Goal: Transaction & Acquisition: Download file/media

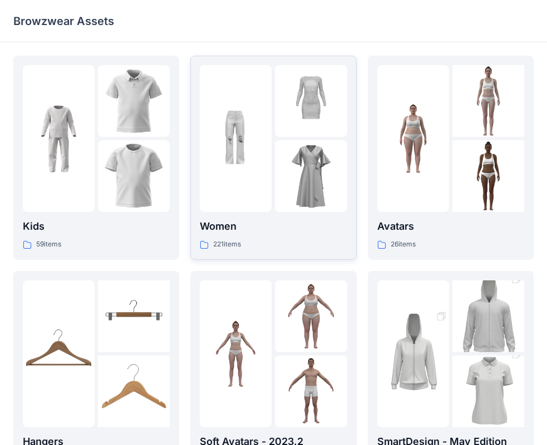
click at [238, 235] on div "Women 221 items" at bounding box center [273, 235] width 147 height 32
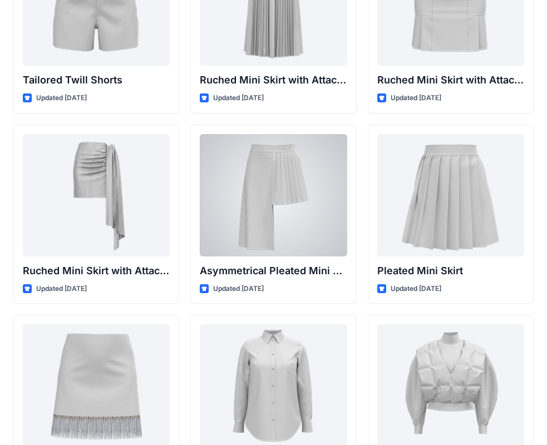
scroll to position [3204, 0]
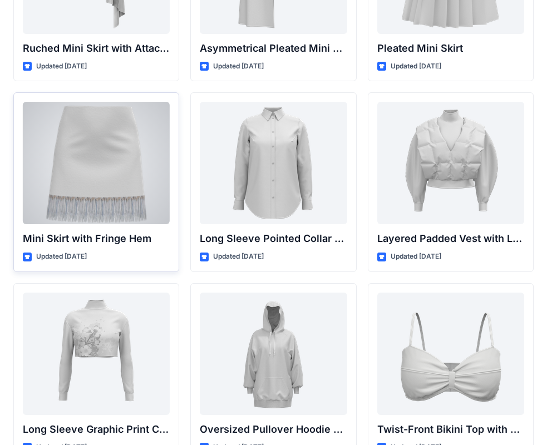
click at [27, 258] on icon at bounding box center [27, 257] width 6 height 4
click at [104, 225] on div "Mini Skirt with Fringe Hem Updated [DATE]" at bounding box center [96, 182] width 166 height 180
click at [88, 174] on div at bounding box center [96, 163] width 147 height 122
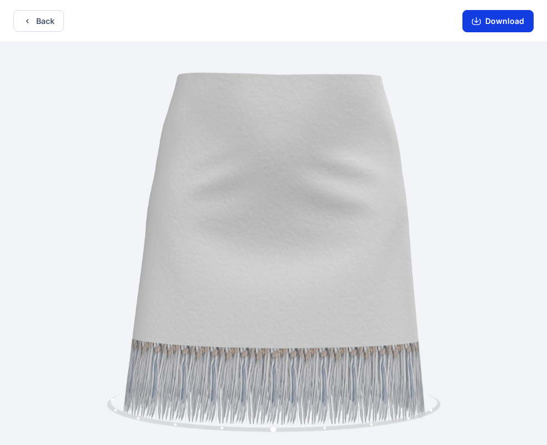
drag, startPoint x: 502, startPoint y: 18, endPoint x: 491, endPoint y: 17, distance: 11.7
click at [500, 18] on button "Download" at bounding box center [497, 21] width 71 height 22
click at [43, 22] on button "Back" at bounding box center [38, 21] width 51 height 22
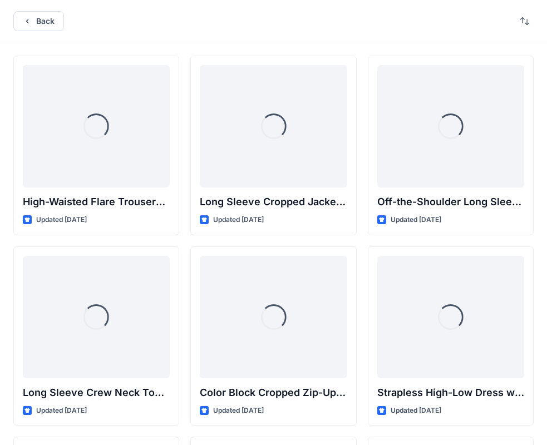
scroll to position [3204, 0]
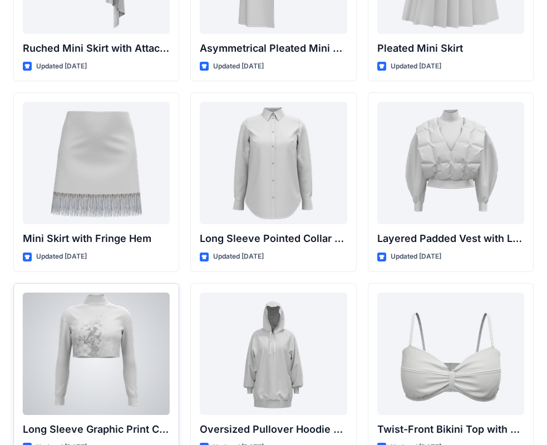
click at [112, 348] on div at bounding box center [96, 354] width 147 height 122
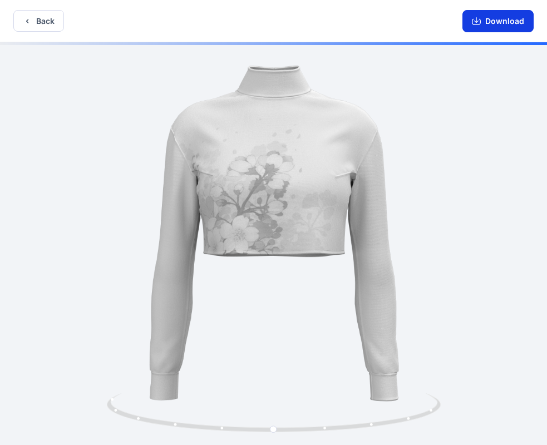
click at [482, 23] on button "Download" at bounding box center [497, 21] width 71 height 22
click at [32, 18] on button "Back" at bounding box center [38, 21] width 51 height 22
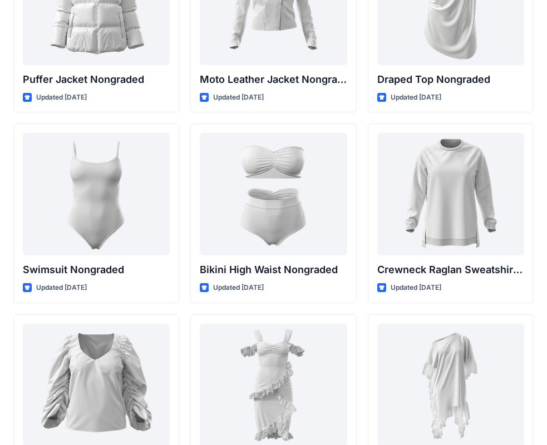
scroll to position [10657, 0]
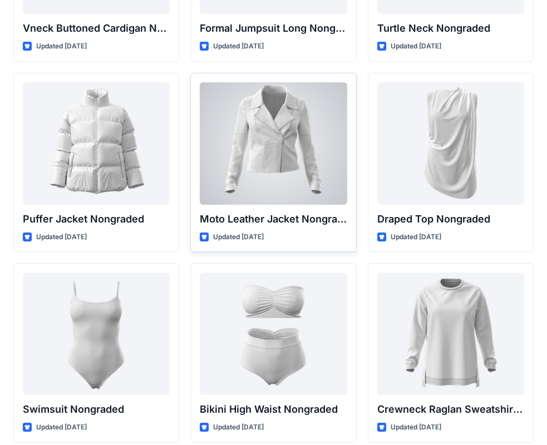
click at [330, 102] on div at bounding box center [273, 143] width 147 height 122
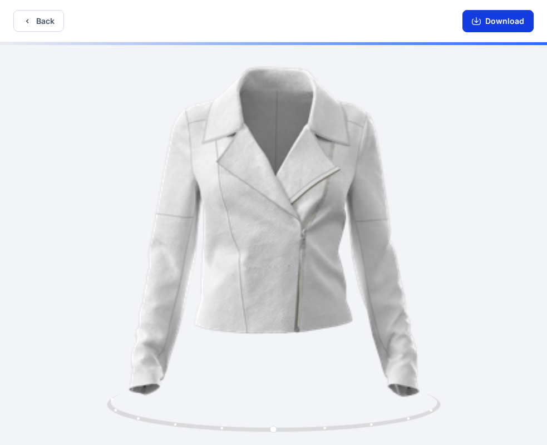
click at [508, 24] on button "Download" at bounding box center [497, 21] width 71 height 22
click at [490, 23] on button "Download" at bounding box center [497, 21] width 71 height 22
